Goal: Find contact information: Find contact information

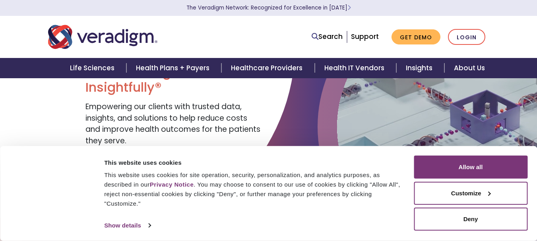
scroll to position [50, 0]
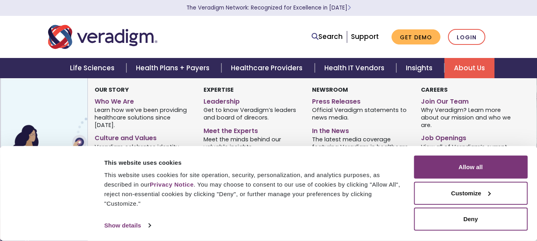
click at [459, 61] on link "About Us" at bounding box center [469, 68] width 50 height 20
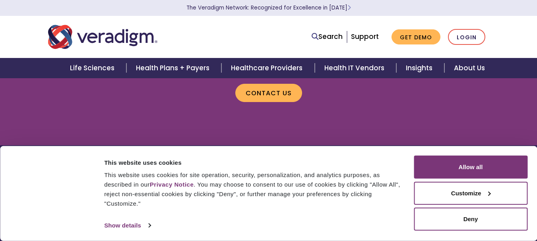
scroll to position [996, 0]
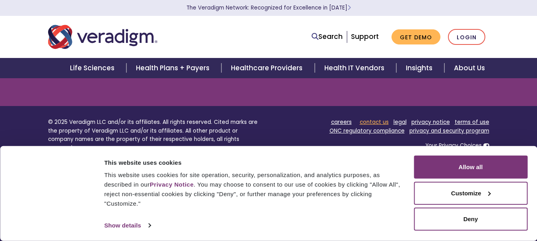
click at [367, 120] on link "contact us" at bounding box center [374, 122] width 29 height 8
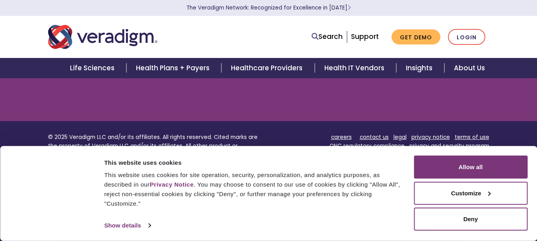
scroll to position [1031, 0]
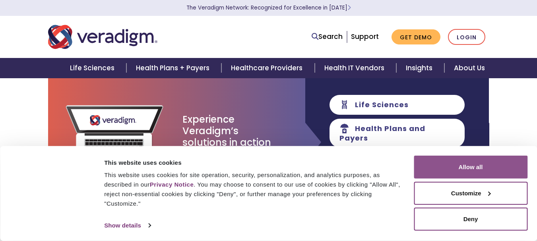
click at [452, 172] on button "Allow all" at bounding box center [471, 167] width 114 height 23
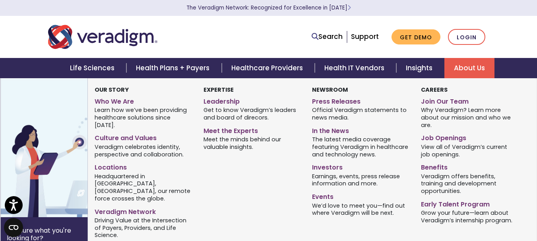
click at [473, 68] on link "About Us" at bounding box center [469, 68] width 50 height 20
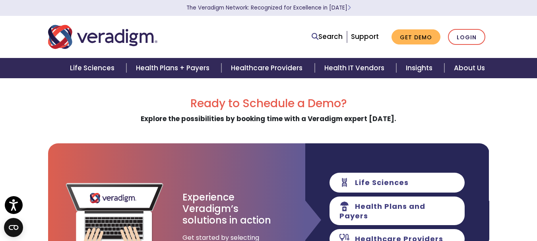
click at [147, 103] on h2 "Ready to Schedule a Demo?" at bounding box center [268, 104] width 441 height 14
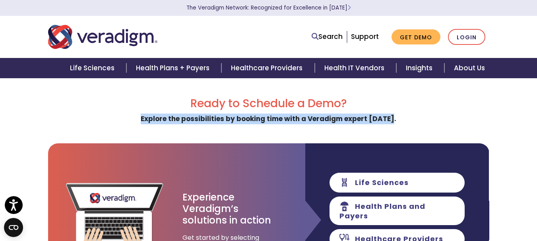
drag, startPoint x: 144, startPoint y: 118, endPoint x: 400, endPoint y: 120, distance: 256.7
click at [400, 120] on div "Ready to Schedule a Demo? Explore the possibilities by booking time with a Vera…" at bounding box center [268, 110] width 441 height 27
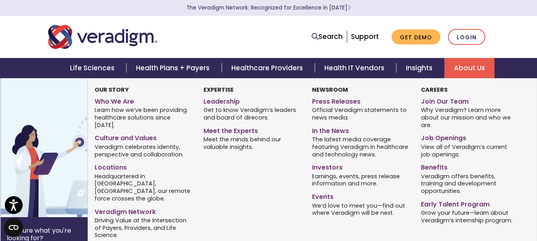
click at [457, 66] on link "About Us" at bounding box center [469, 68] width 50 height 20
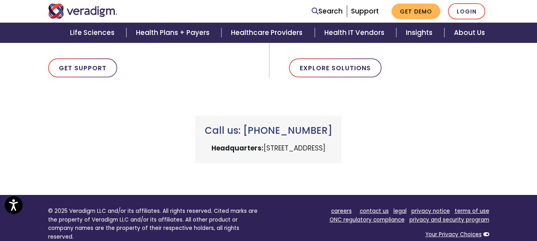
scroll to position [446, 0]
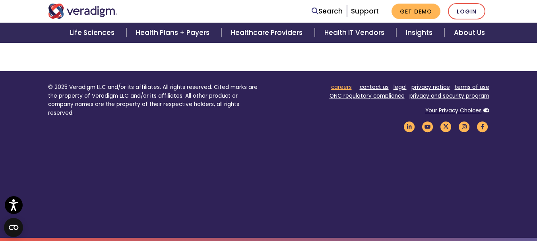
click at [348, 88] on link "careers" at bounding box center [341, 87] width 21 height 8
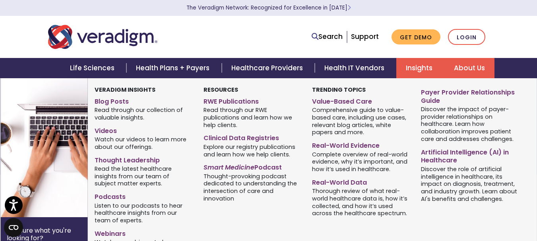
click at [419, 70] on link "Insights" at bounding box center [420, 68] width 48 height 20
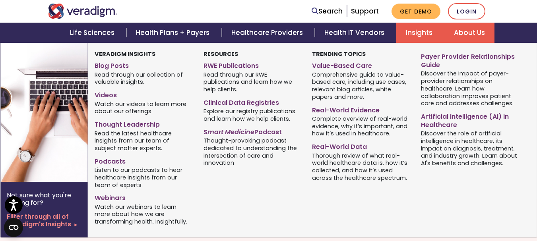
scroll to position [562, 0]
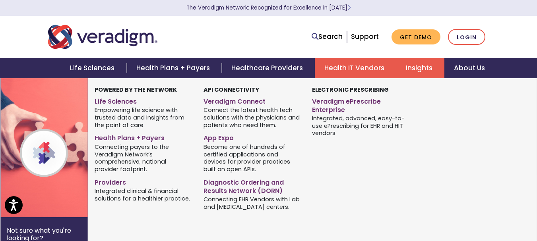
click at [347, 73] on link "Health IT Vendors" at bounding box center [355, 68] width 81 height 20
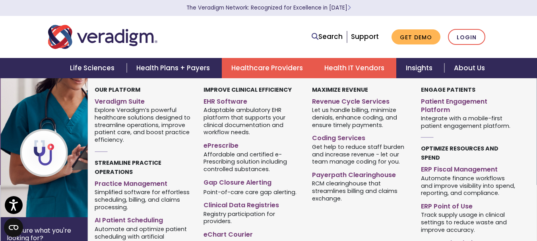
click at [272, 65] on link "Healthcare Providers" at bounding box center [268, 68] width 93 height 20
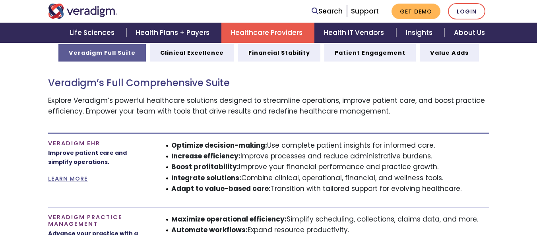
scroll to position [421, 0]
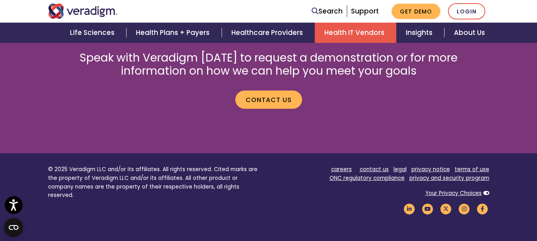
scroll to position [1320, 0]
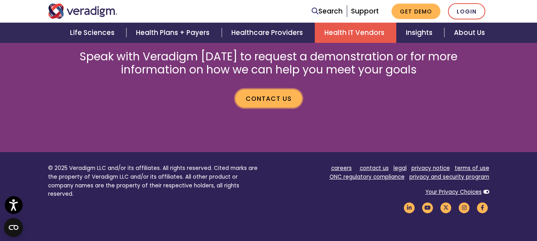
click at [269, 89] on link "Contact us" at bounding box center [268, 98] width 67 height 18
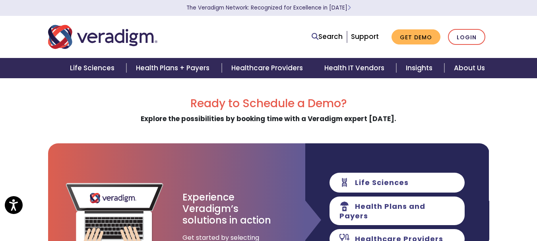
click at [269, 74] on link "Healthcare Providers" at bounding box center [268, 68] width 93 height 20
